Goal: Communication & Community: Answer question/provide support

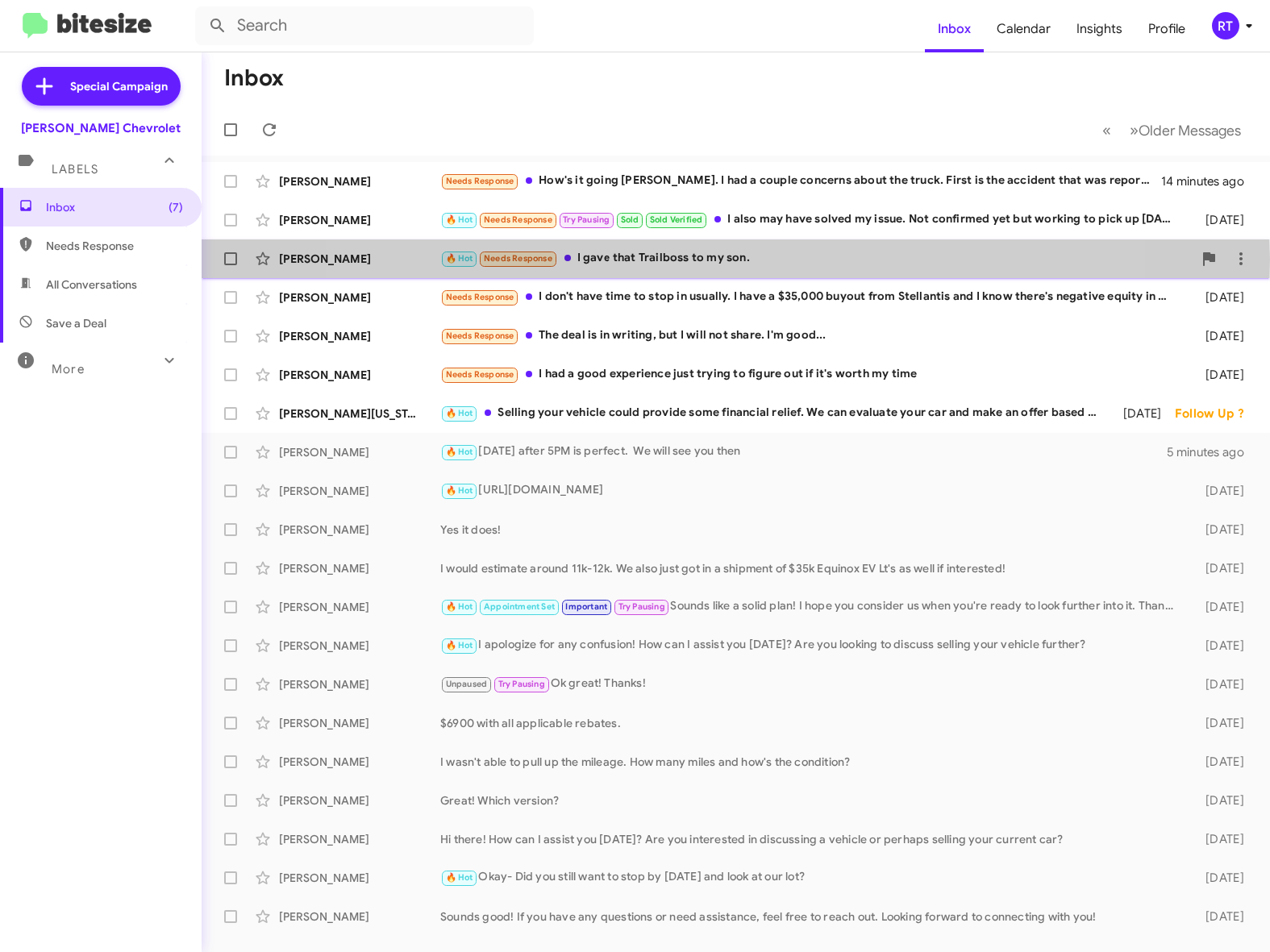
click at [695, 259] on div "🔥 Hot Needs Response I gave that Trailboss to my son." at bounding box center [816, 258] width 752 height 19
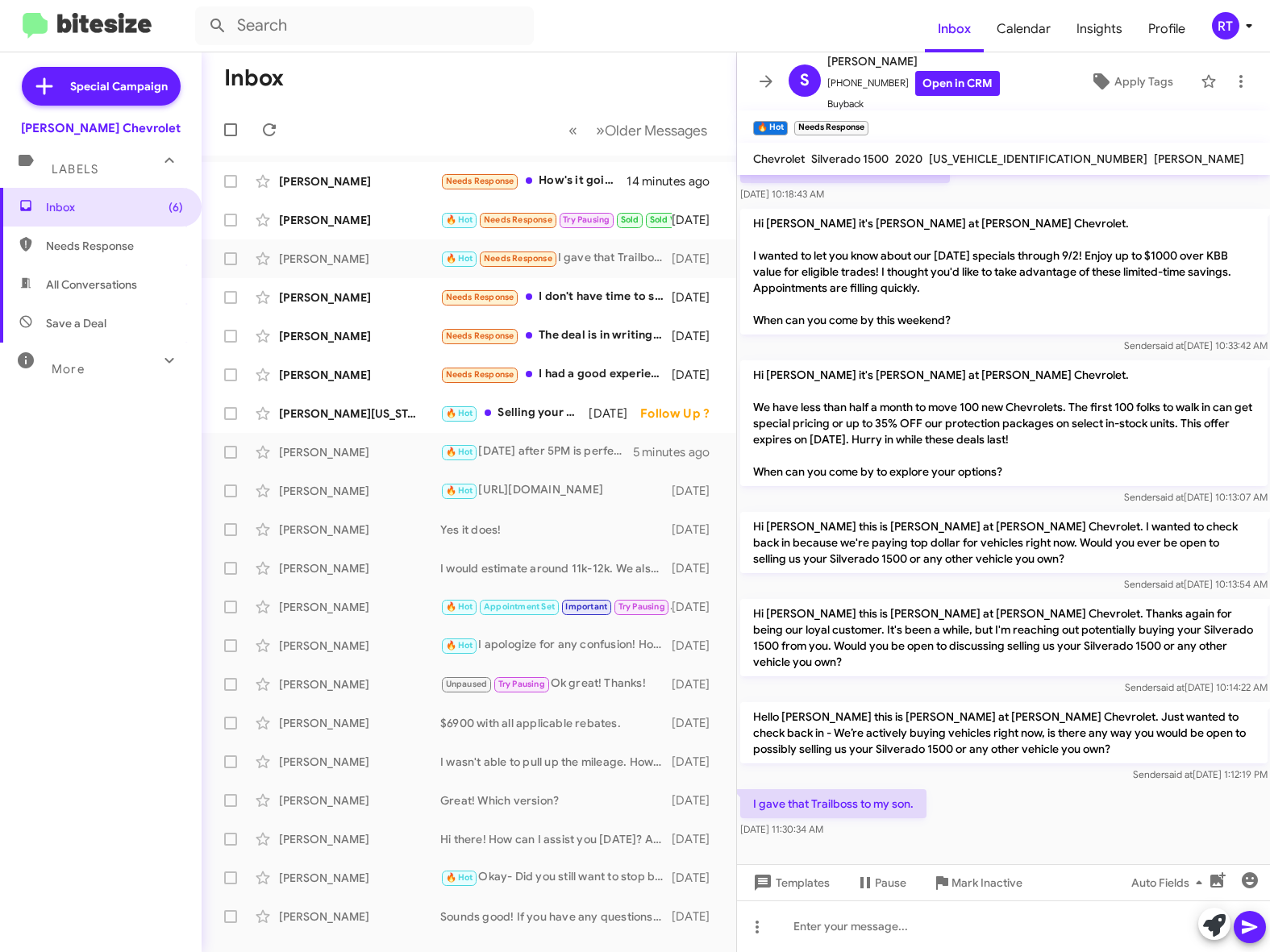
scroll to position [107, 0]
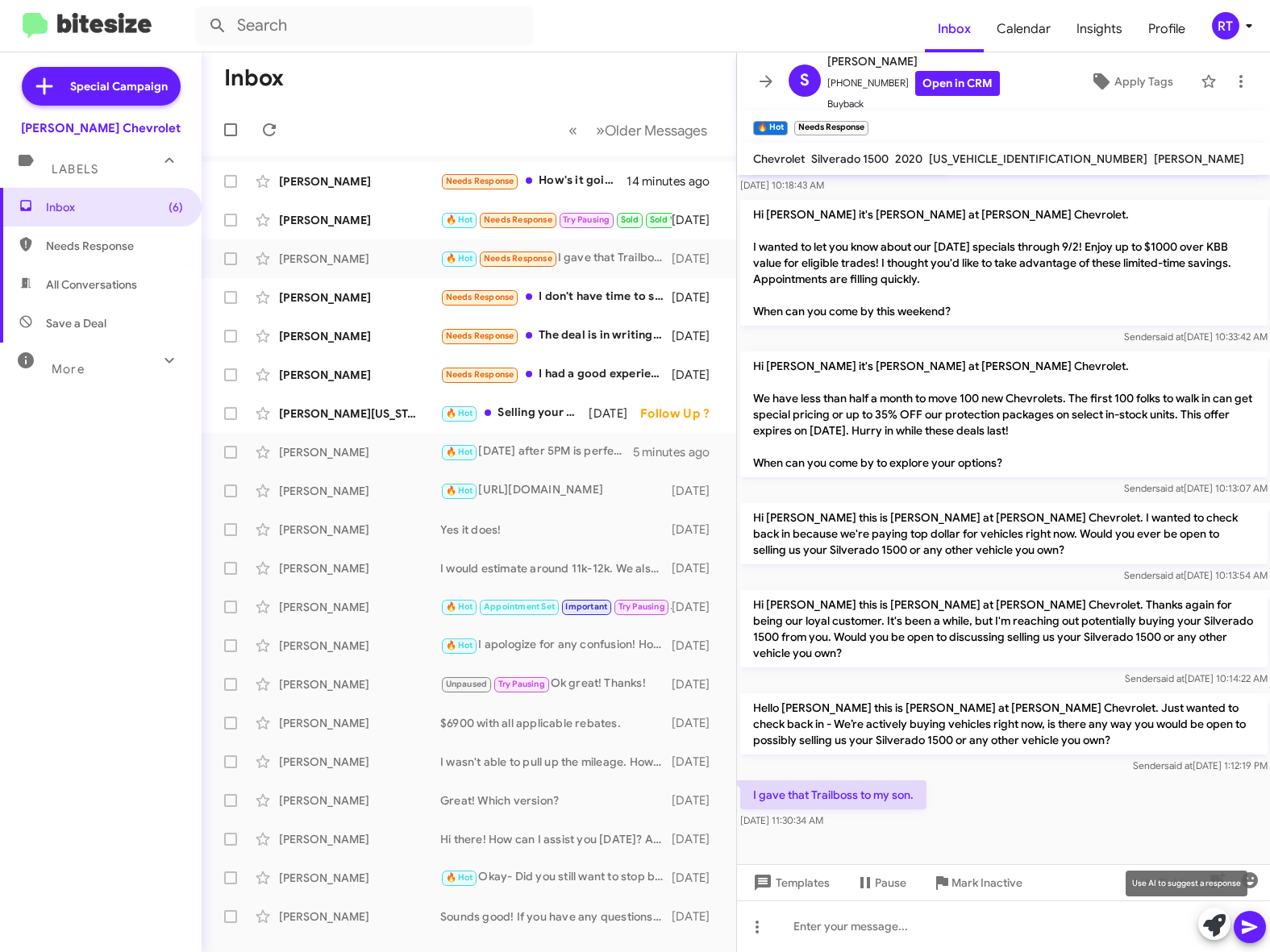
click at [1211, 926] on icon at bounding box center [1214, 925] width 22 height 22
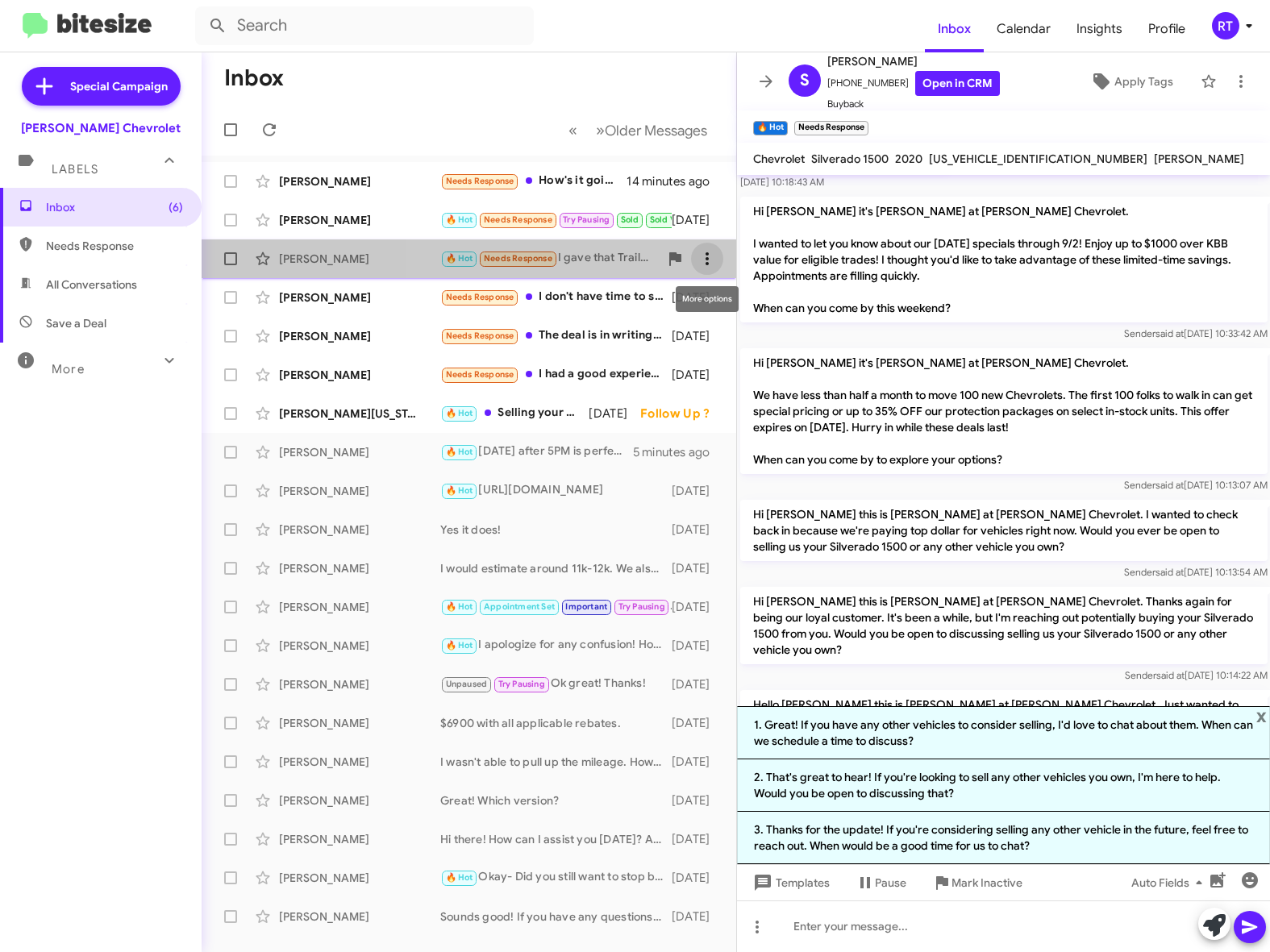
click at [710, 260] on icon at bounding box center [707, 258] width 20 height 20
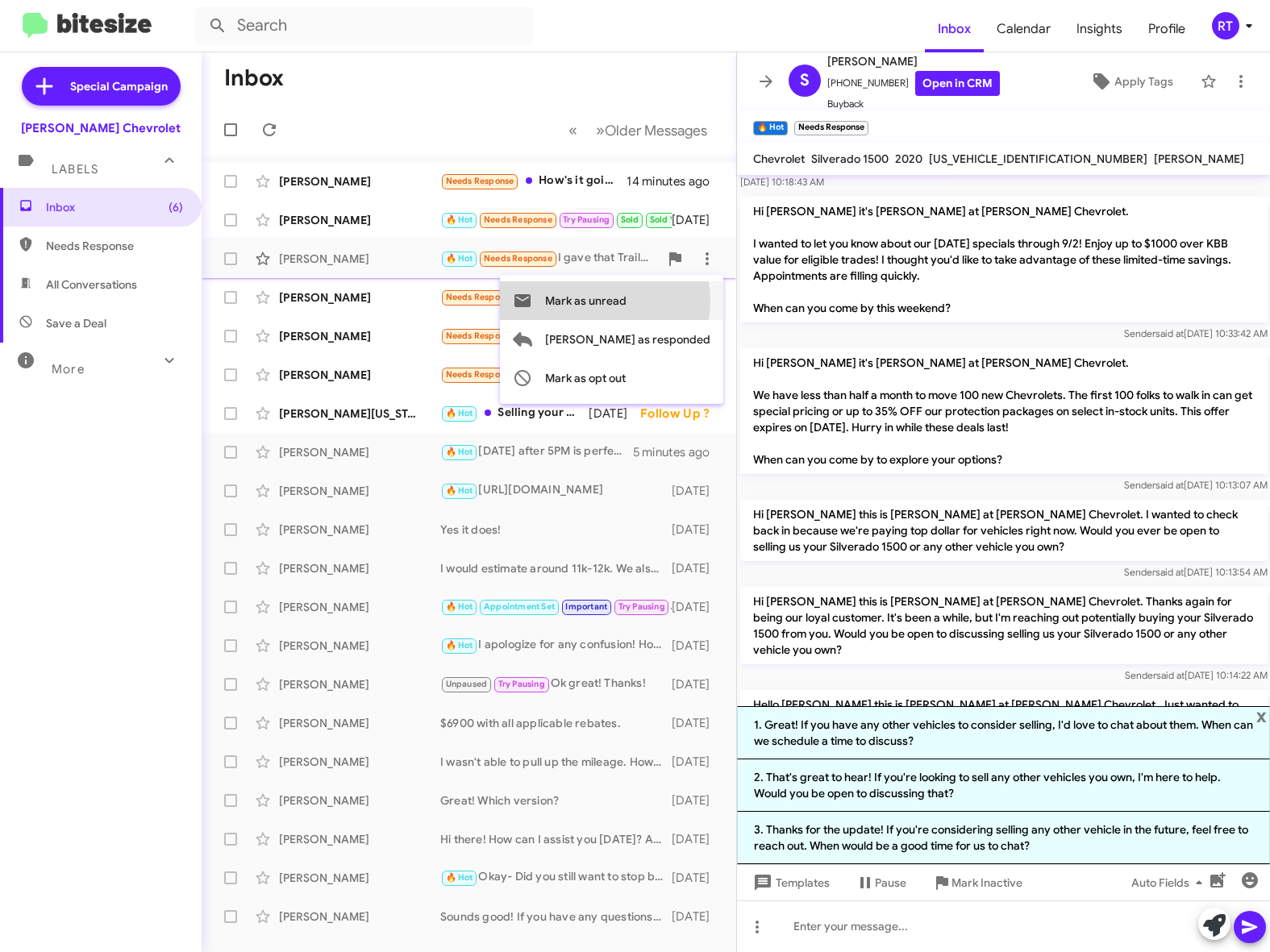
click at [627, 300] on span "Mark as unread" at bounding box center [585, 300] width 81 height 38
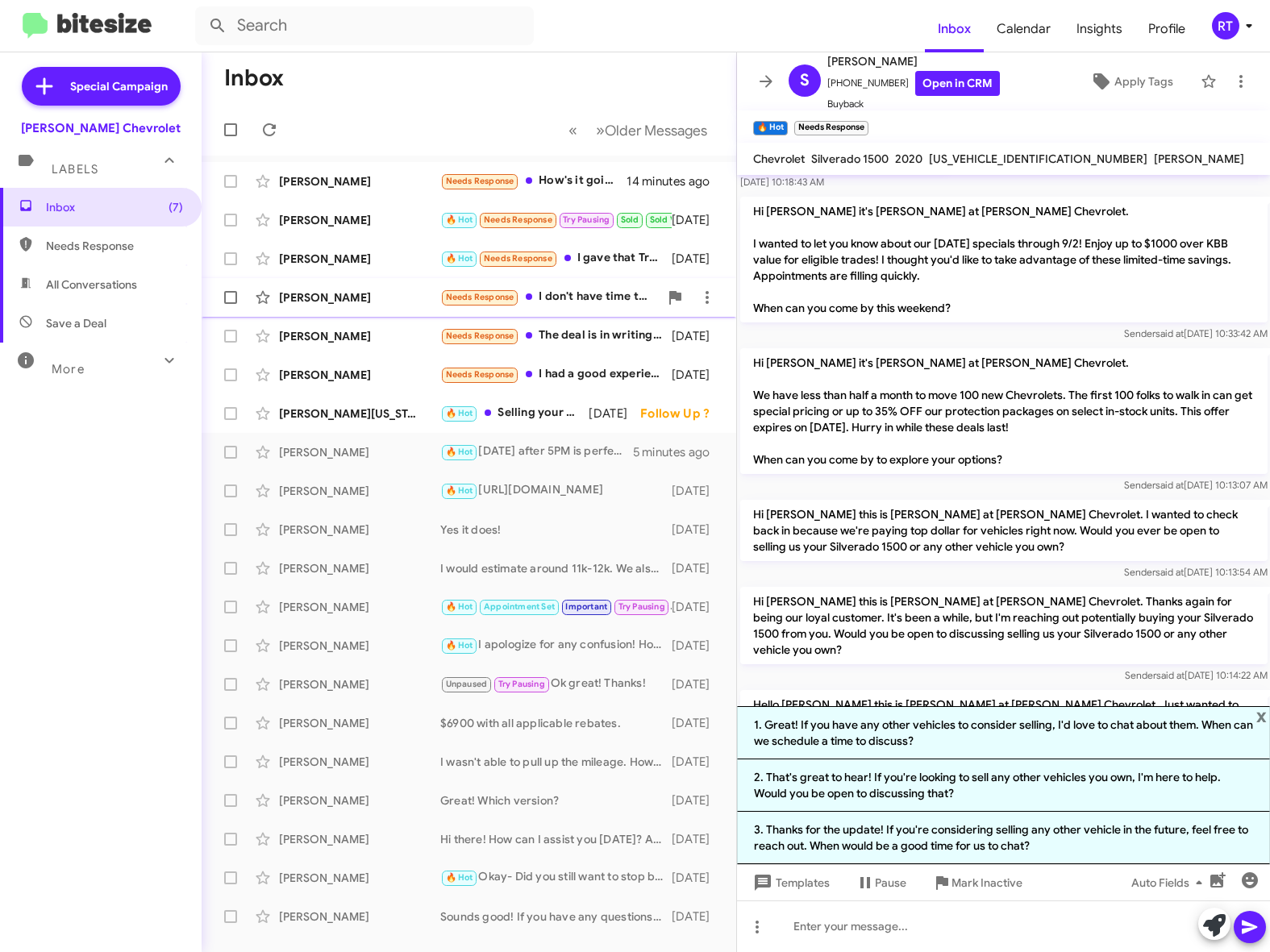
click at [339, 306] on div "[PERSON_NAME] Needs Response I don't have time to stop in usually. I have a $35…" at bounding box center [469, 297] width 509 height 33
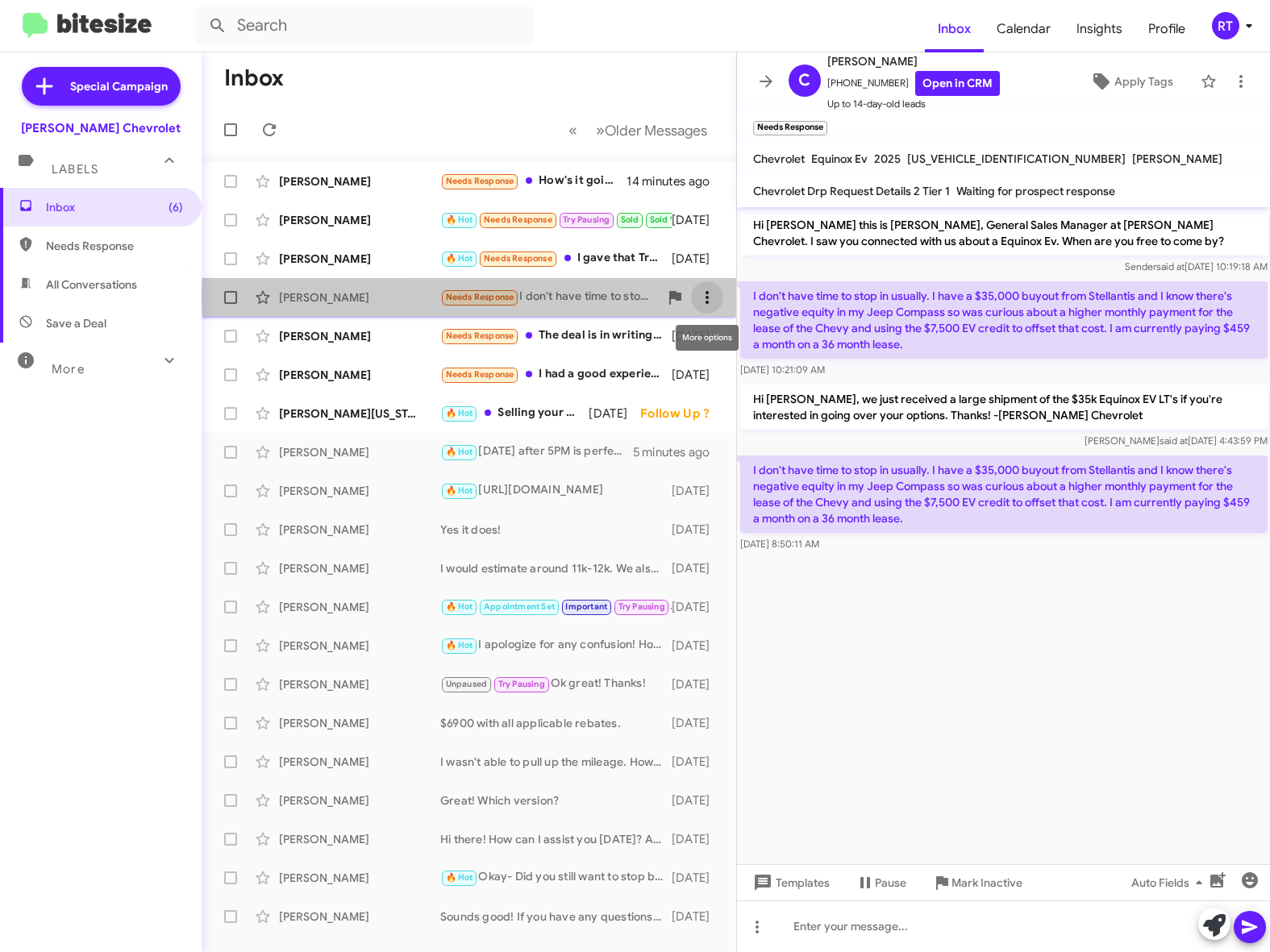
click at [713, 297] on icon at bounding box center [707, 297] width 20 height 20
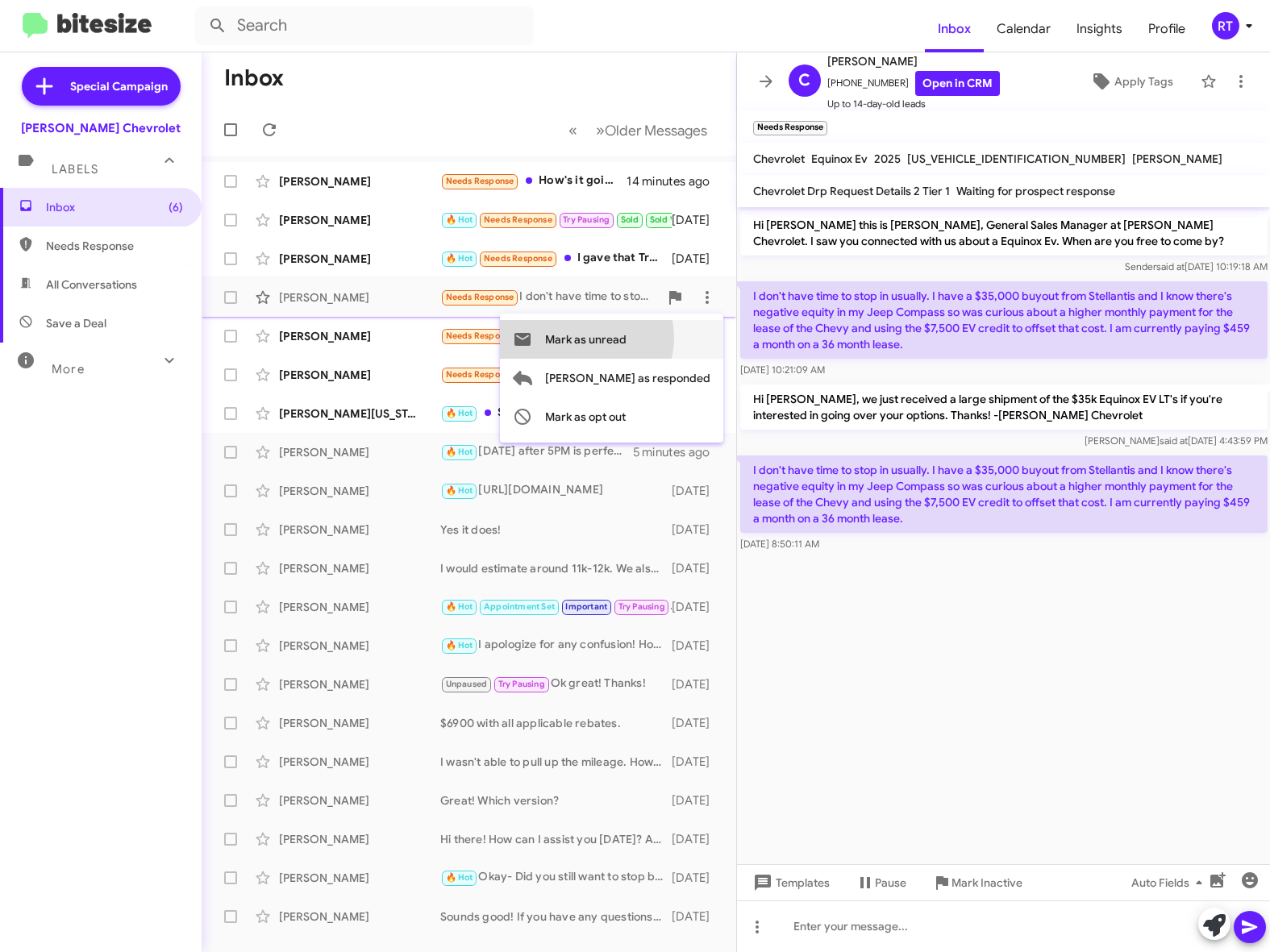
click at [627, 338] on span "Mark as unread" at bounding box center [585, 338] width 81 height 38
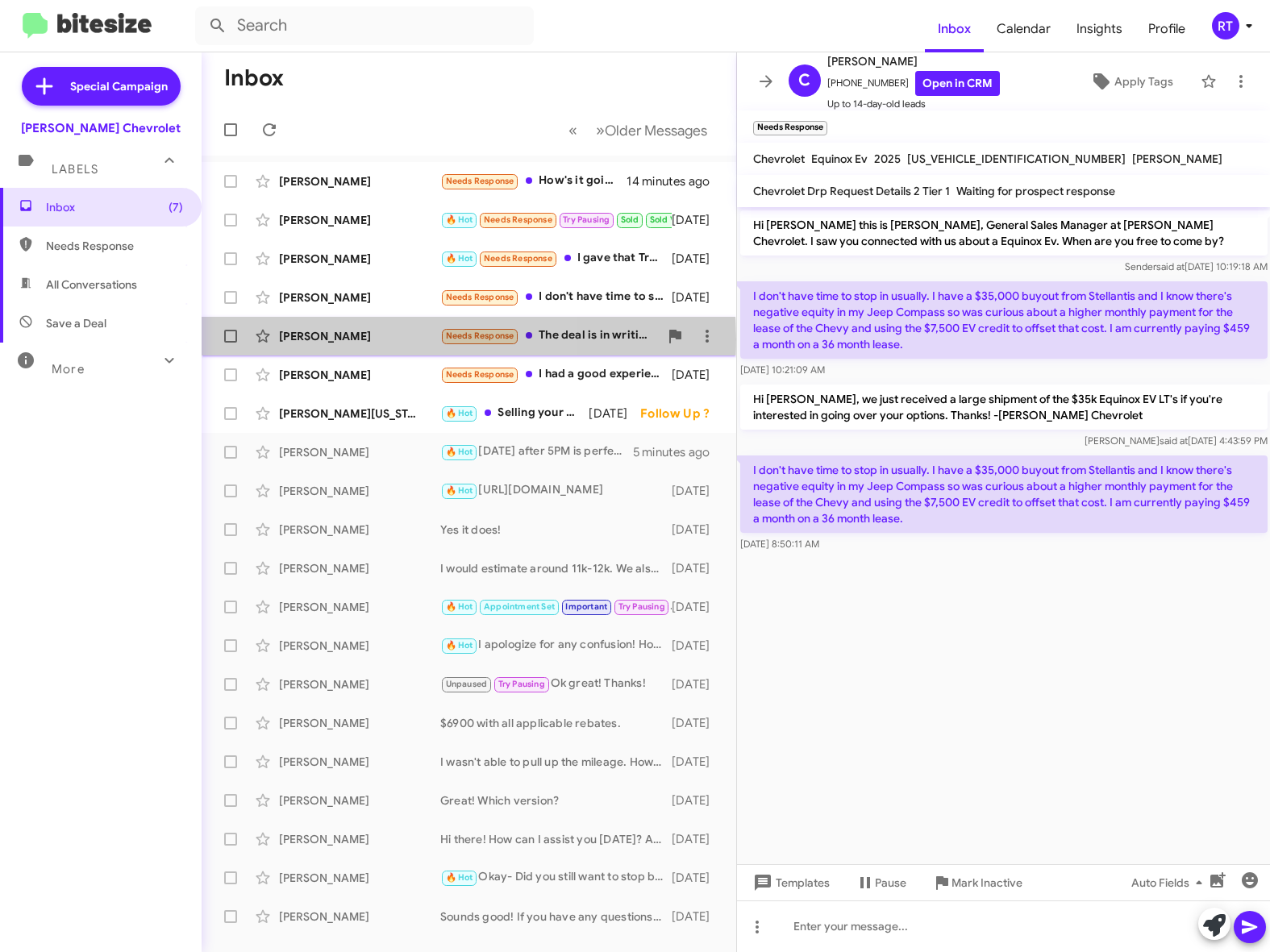
click at [349, 339] on div "[PERSON_NAME]" at bounding box center [359, 336] width 161 height 16
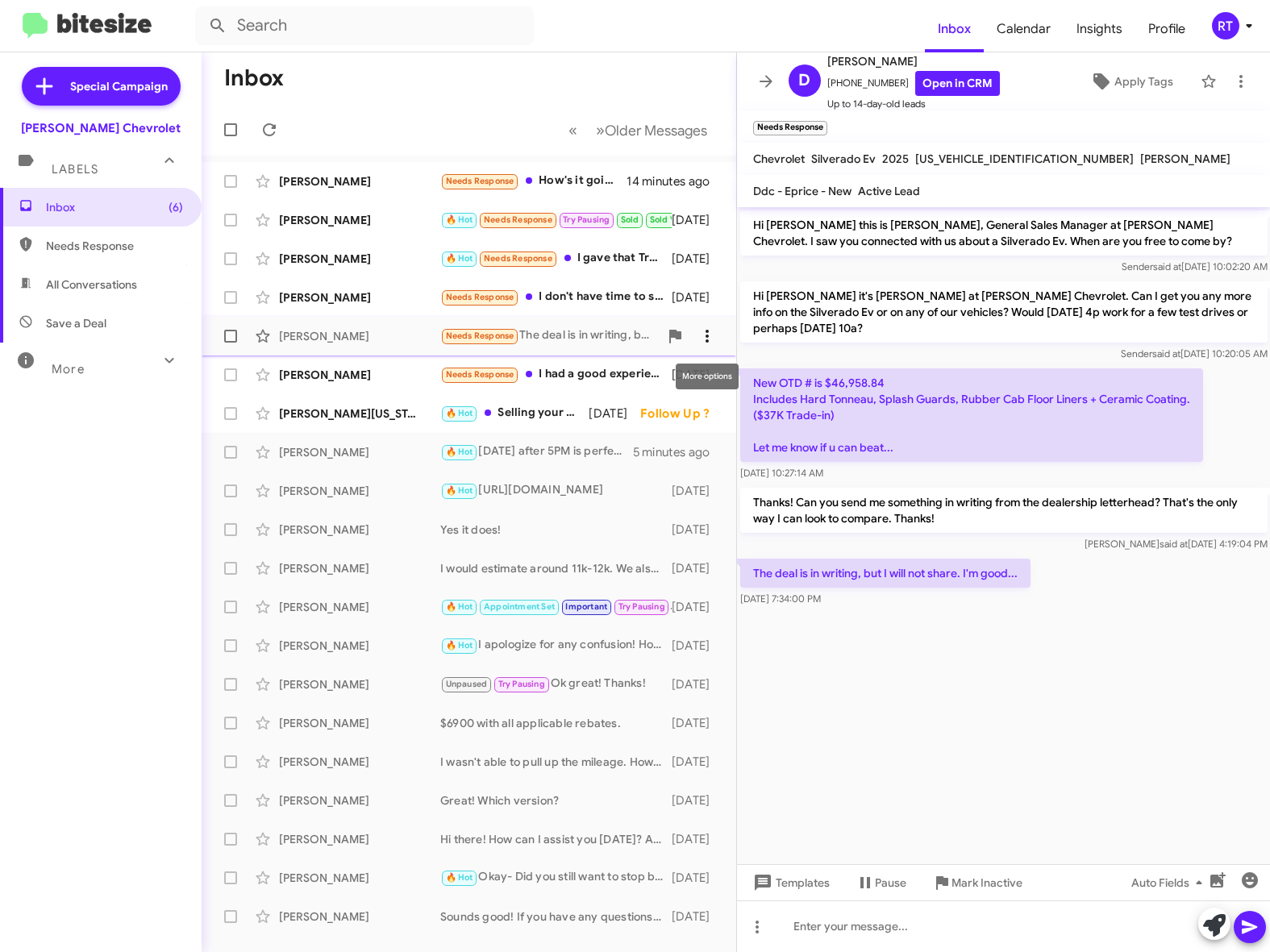
click at [705, 334] on icon at bounding box center [707, 336] width 20 height 20
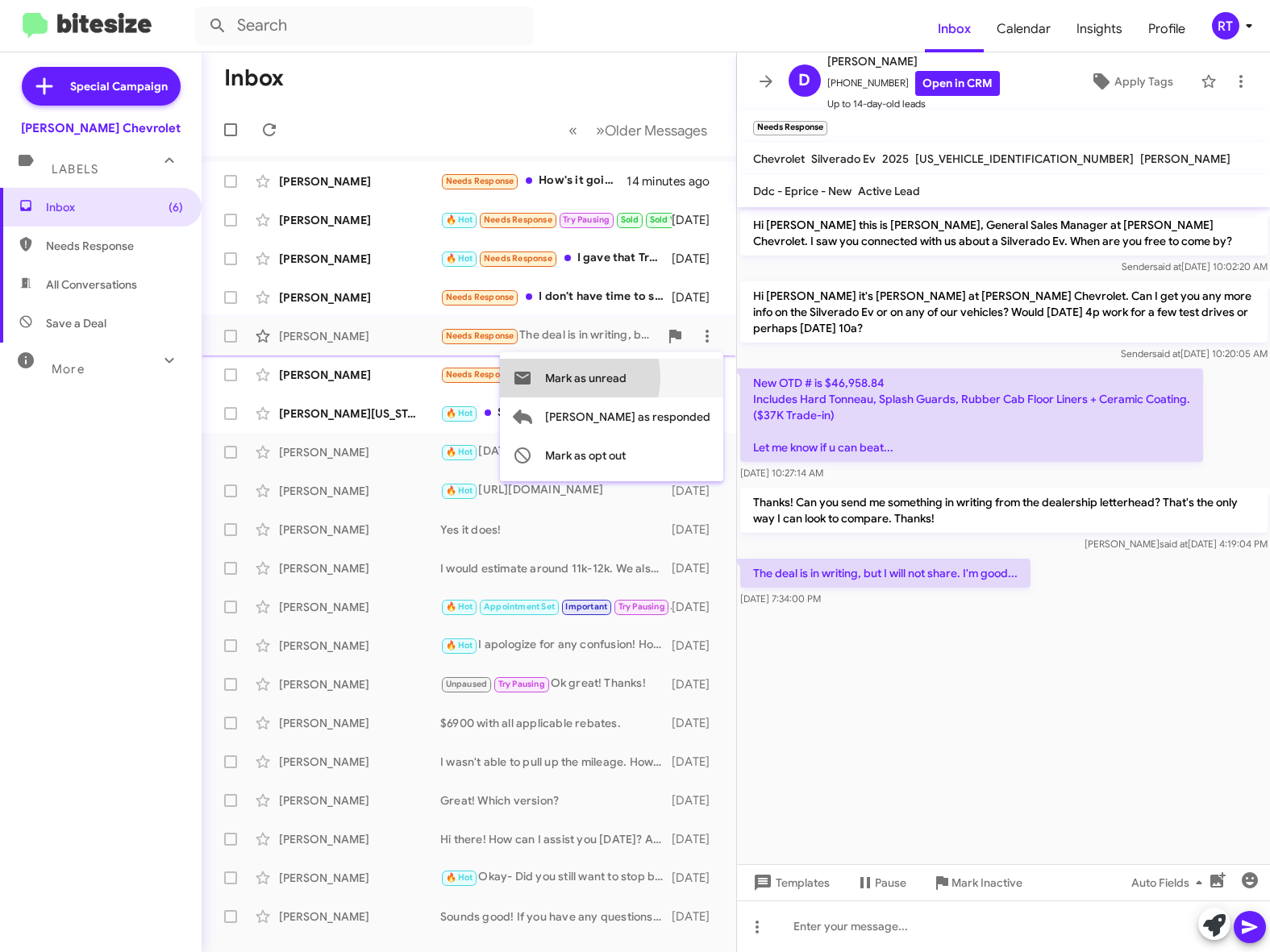
click at [627, 378] on span "Mark as unread" at bounding box center [585, 378] width 81 height 38
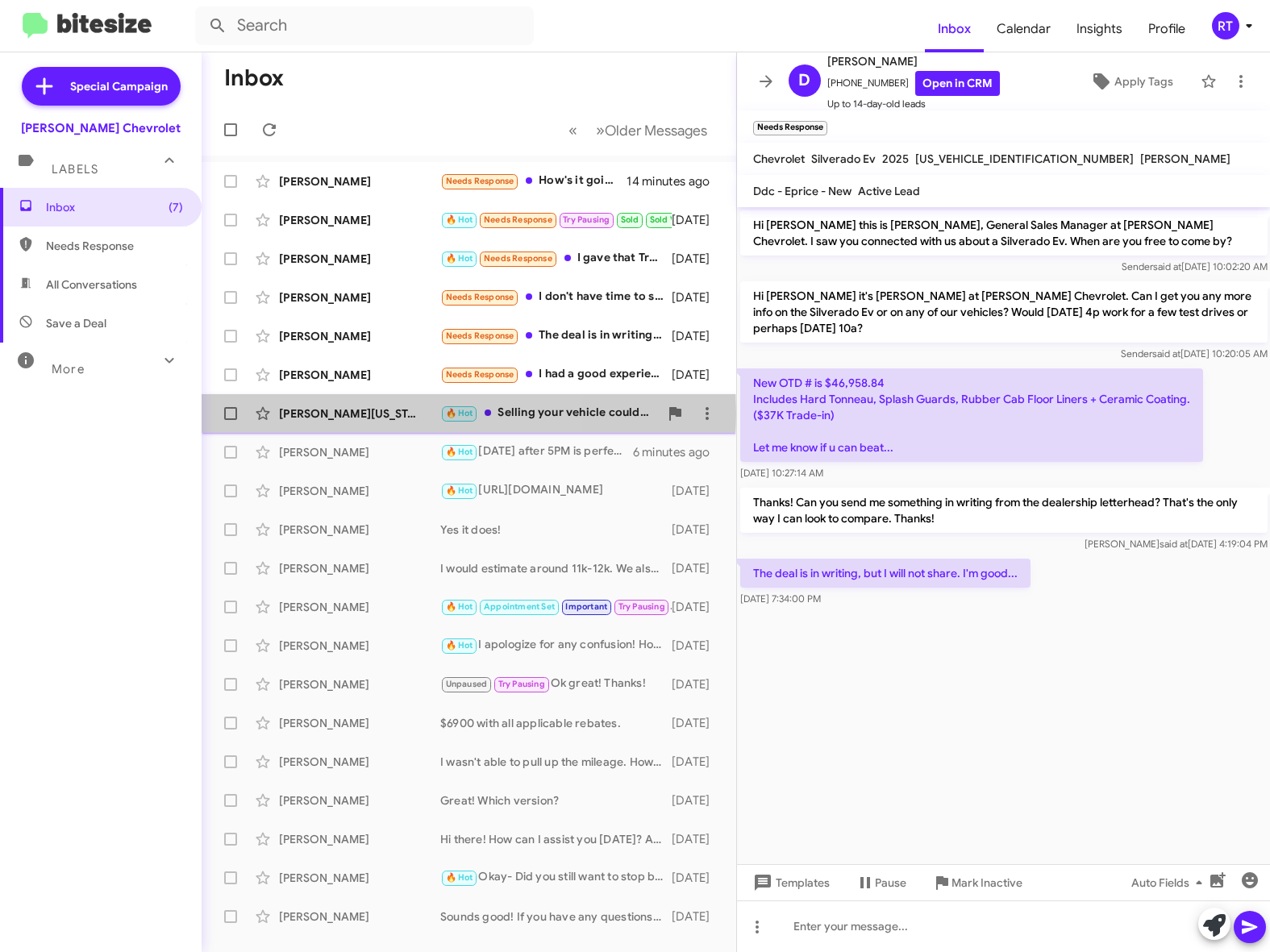
click at [352, 413] on div "[PERSON_NAME][US_STATE]" at bounding box center [359, 413] width 161 height 16
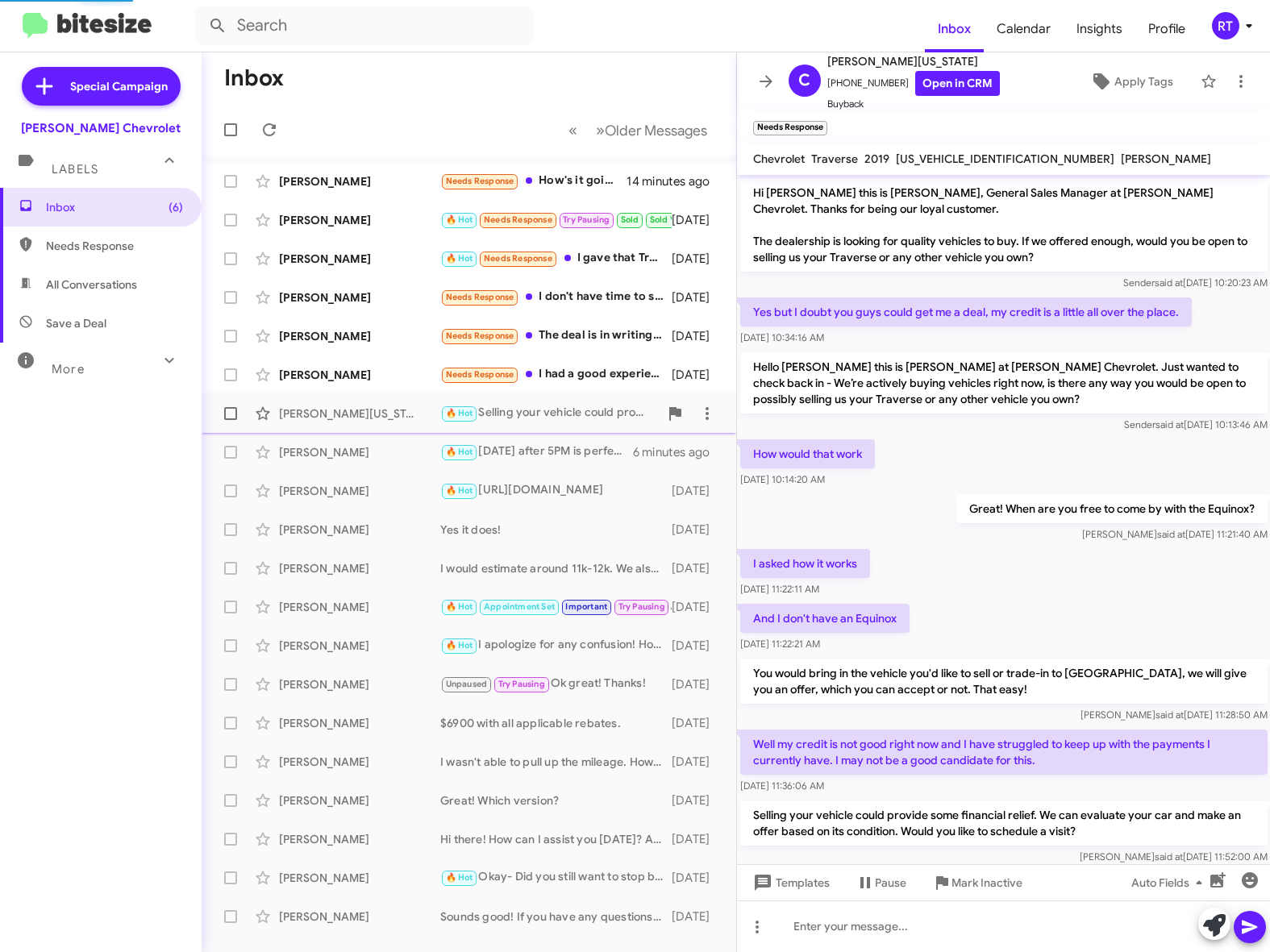
scroll to position [68, 0]
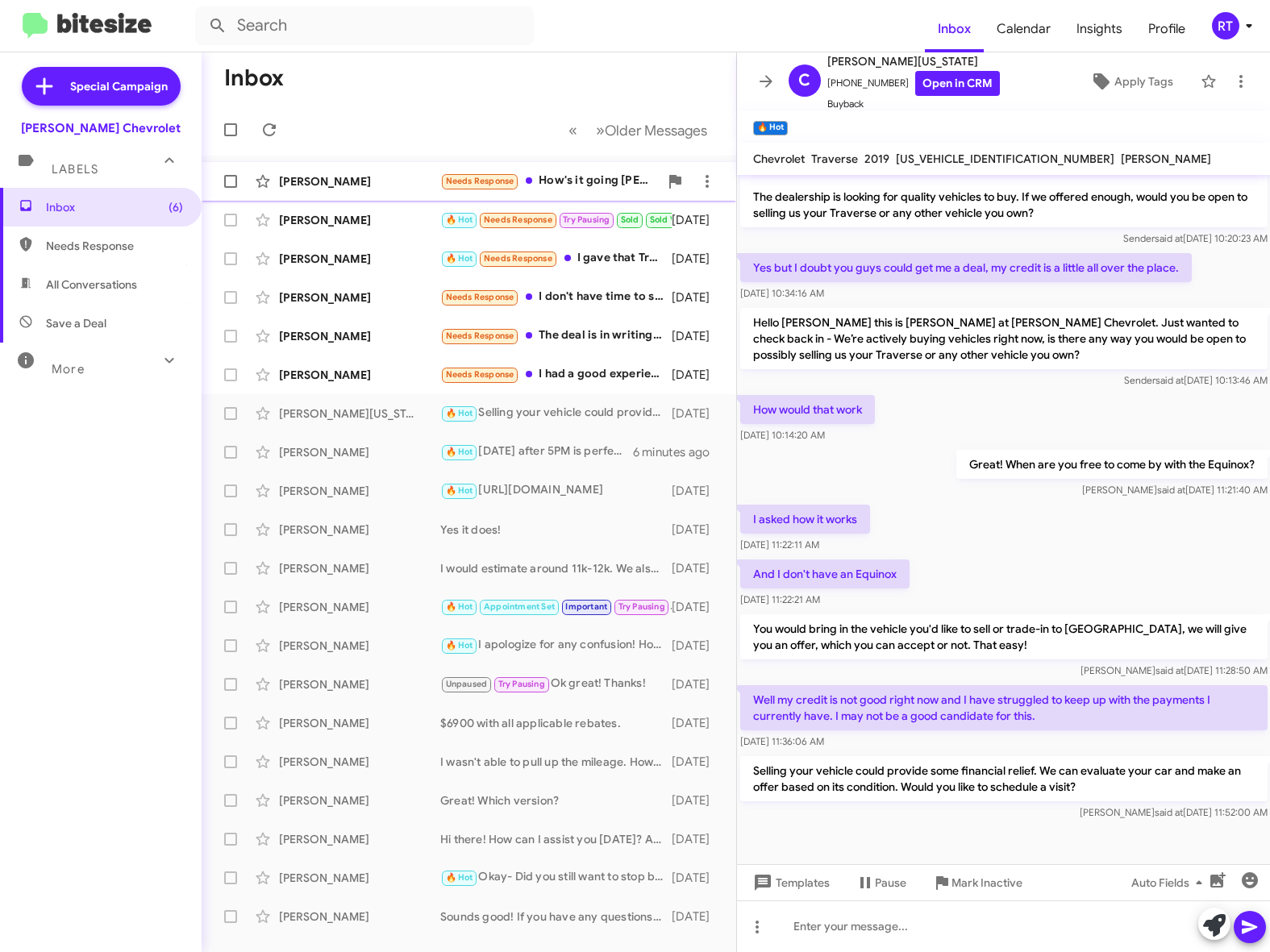
click at [340, 184] on div "[PERSON_NAME]" at bounding box center [359, 181] width 161 height 16
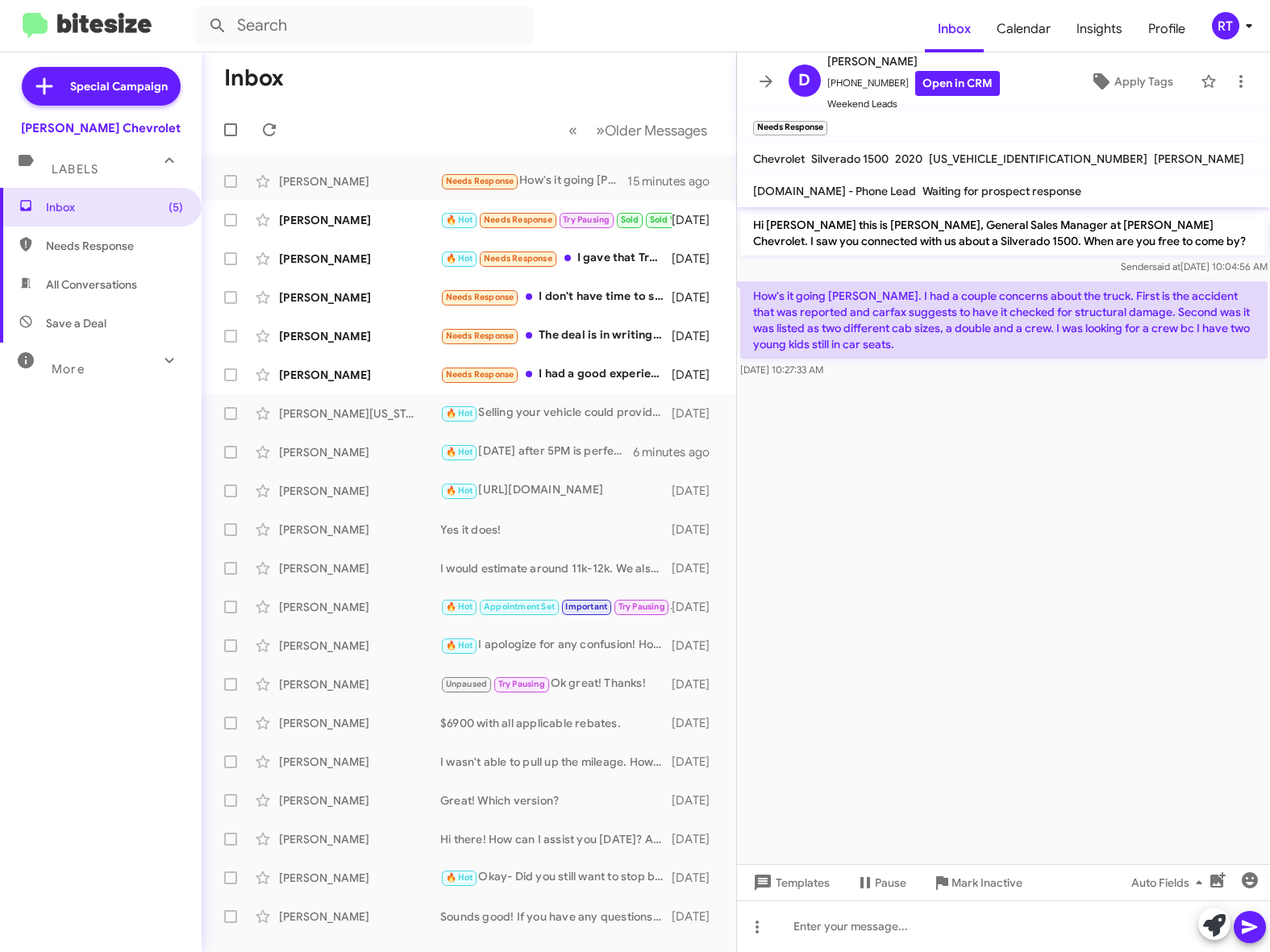
click at [752, 295] on p "How's it going [PERSON_NAME]. I had a couple concerns about the truck. First is…" at bounding box center [1003, 320] width 527 height 77
drag, startPoint x: 758, startPoint y: 295, endPoint x: 1083, endPoint y: 301, distance: 325.1
click at [1083, 301] on p "How's it going [PERSON_NAME]. I had a couple concerns about the truck. First is…" at bounding box center [1003, 320] width 527 height 77
click at [752, 297] on p "How's it going [PERSON_NAME]. I had a couple concerns about the truck. First is…" at bounding box center [1003, 320] width 527 height 77
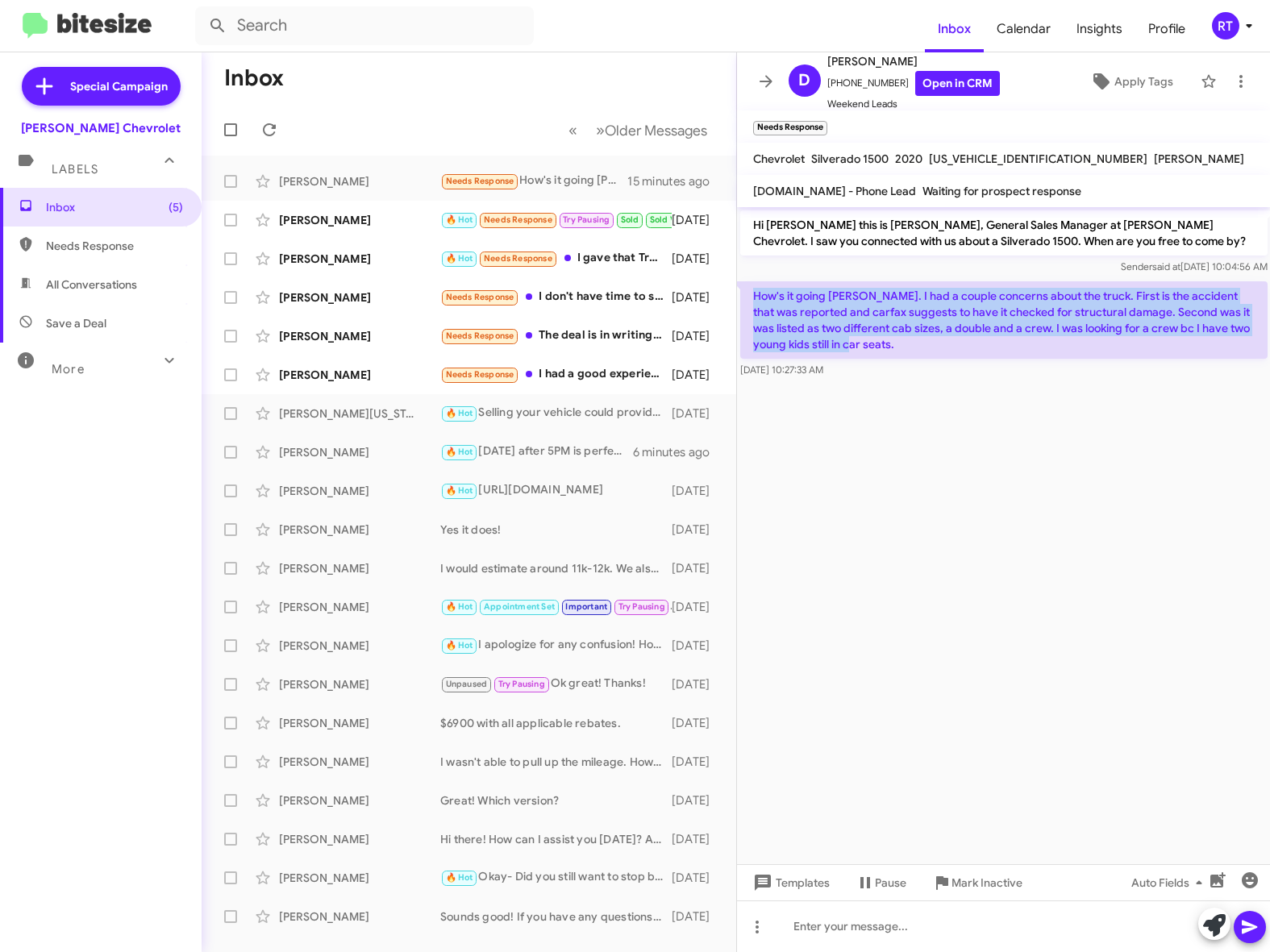
drag, startPoint x: 754, startPoint y: 296, endPoint x: 1152, endPoint y: 351, distance: 401.8
click at [1152, 351] on p "How's it going [PERSON_NAME]. I had a couple concerns about the truck. First is…" at bounding box center [1003, 320] width 527 height 77
copy p "How's it going [PERSON_NAME]. I had a couple concerns about the truck. First is…"
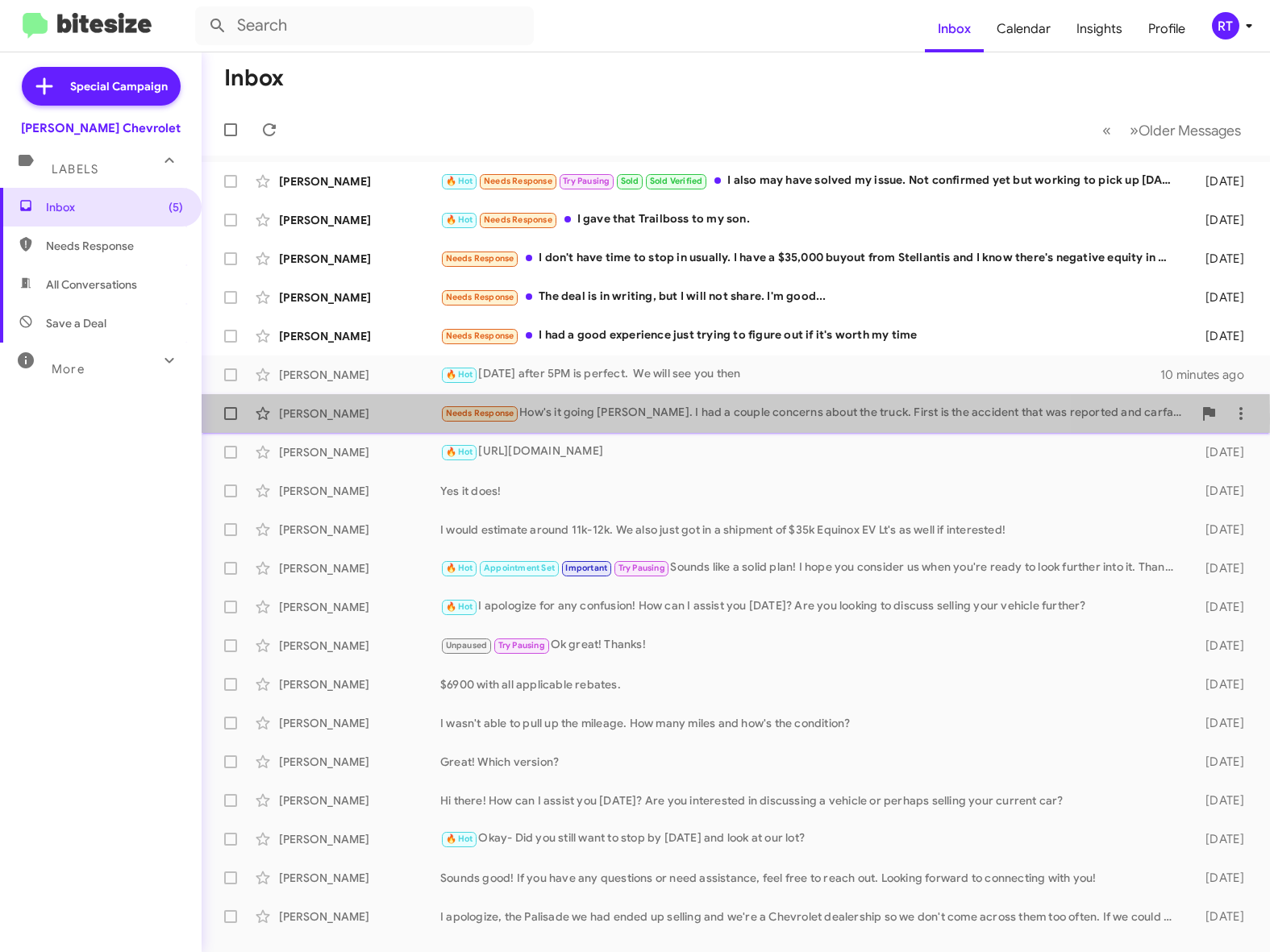
click at [351, 419] on div "[PERSON_NAME]" at bounding box center [359, 413] width 161 height 16
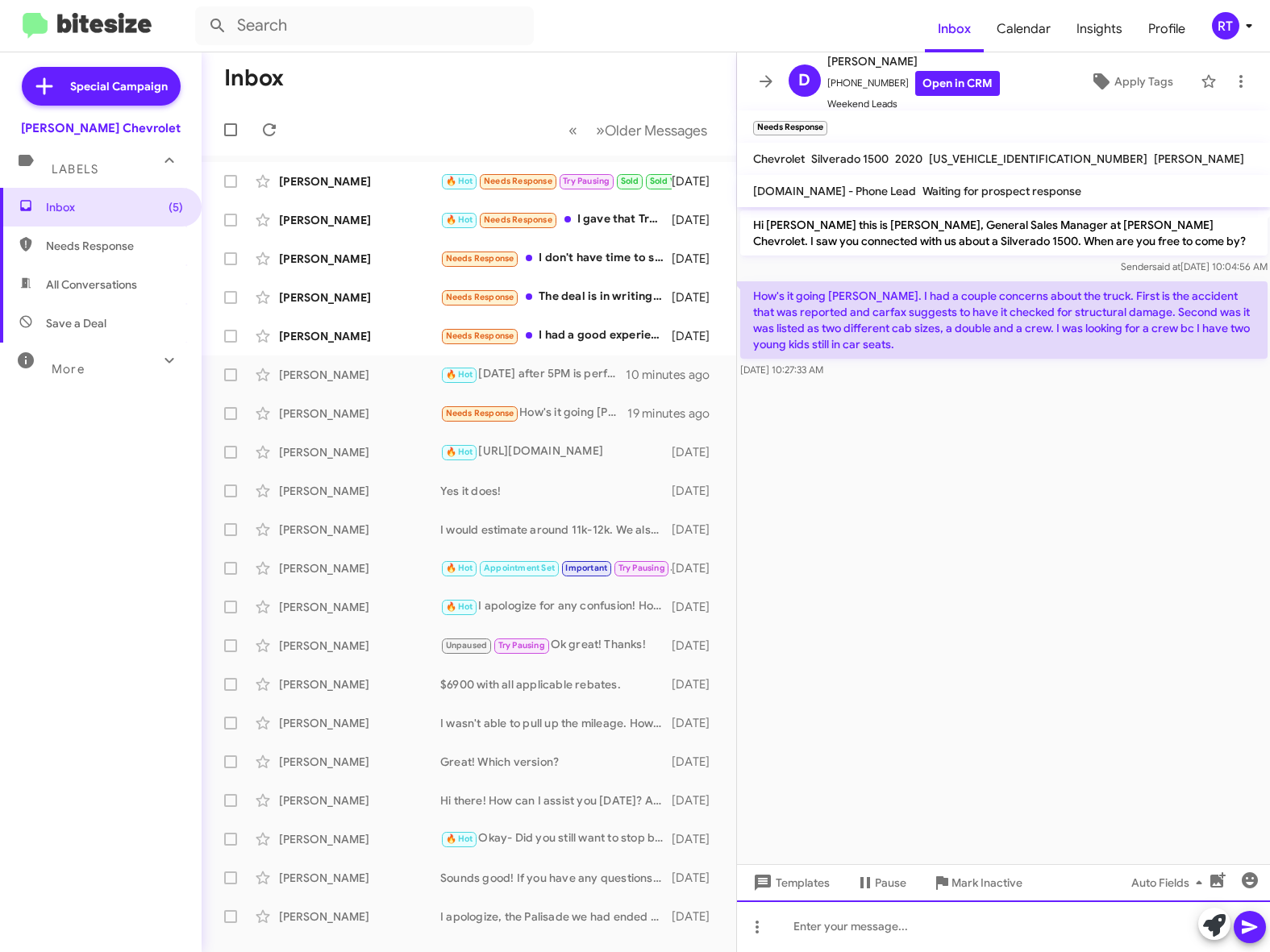
click at [820, 931] on div at bounding box center [1003, 926] width 533 height 51
click at [1250, 931] on icon at bounding box center [1249, 927] width 15 height 14
